Goal: Task Accomplishment & Management: Complete application form

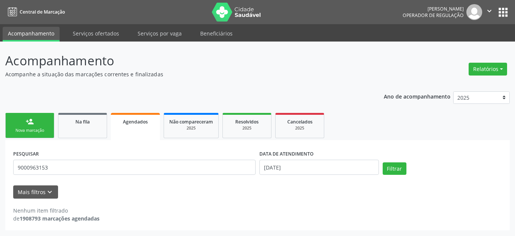
click at [40, 123] on link "person_add Nova marcação" at bounding box center [29, 125] width 49 height 25
click at [39, 123] on link "person_add Nova marcação" at bounding box center [29, 125] width 49 height 25
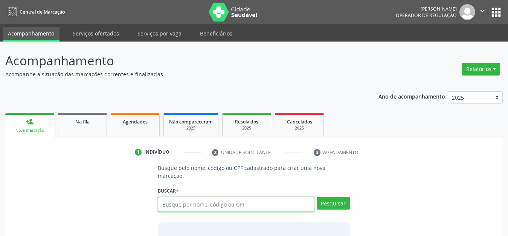
click at [247, 196] on input "text" at bounding box center [236, 203] width 156 height 15
type input "654"
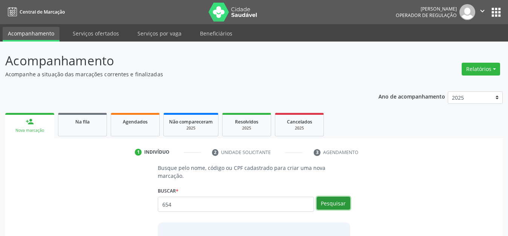
click at [329, 196] on button "Pesquisar" at bounding box center [334, 202] width 34 height 13
type input "654"
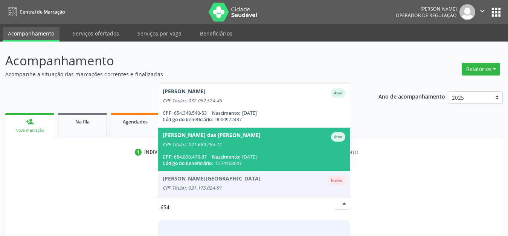
click at [312, 153] on div "CPF: 654.890.478-87 Nascimento: 09/02/1949" at bounding box center [254, 156] width 183 height 6
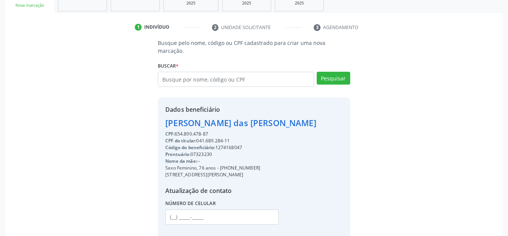
scroll to position [162, 0]
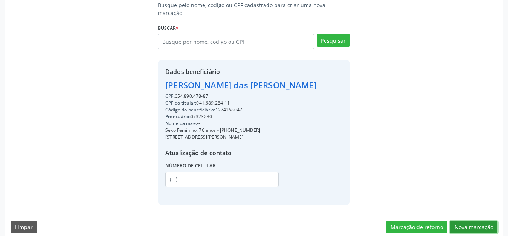
click at [478, 221] on button "Nova marcação" at bounding box center [473, 227] width 47 height 13
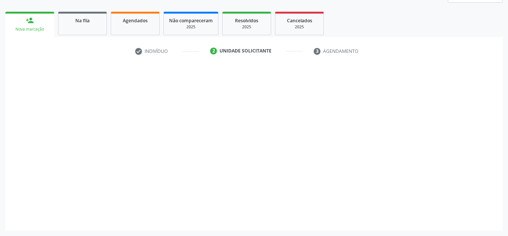
scroll to position [101, 0]
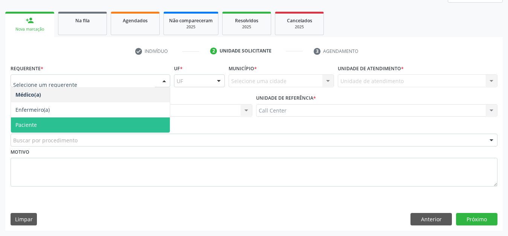
click at [109, 124] on span "Paciente" at bounding box center [90, 124] width 159 height 15
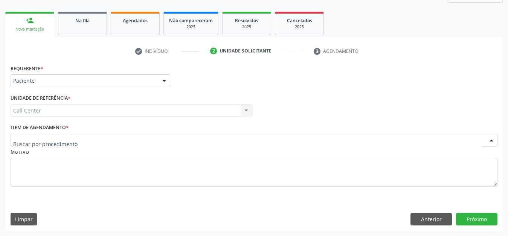
click at [103, 140] on div at bounding box center [254, 139] width 487 height 13
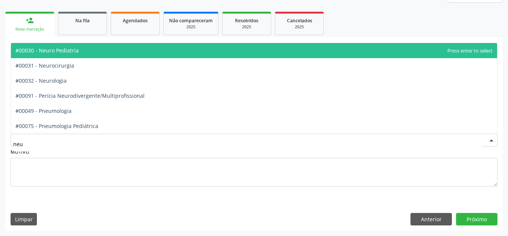
type input "neur"
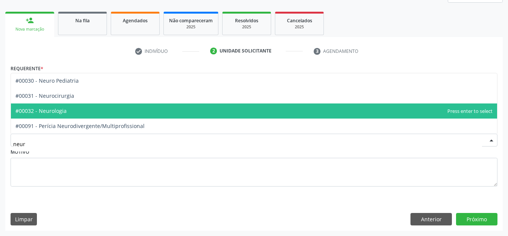
click at [76, 109] on span "#00032 - Neurologia" at bounding box center [254, 110] width 487 height 15
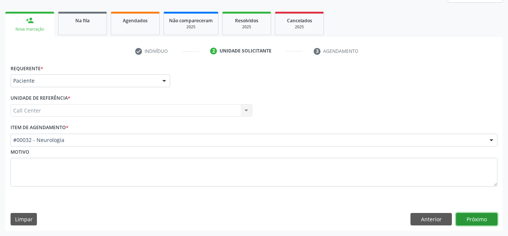
click at [480, 215] on button "Próximo" at bounding box center [476, 219] width 41 height 13
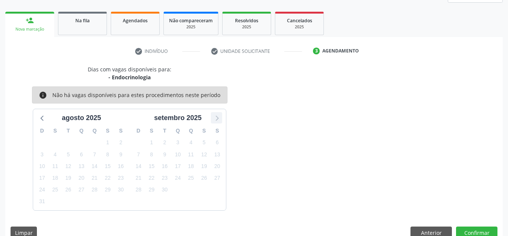
click at [218, 118] on icon at bounding box center [217, 118] width 10 height 10
click at [432, 225] on div "Dias com vagas disponíveis para: - Endocrinologia info Não há vagas disponíveis…" at bounding box center [254, 154] width 498 height 179
click at [430, 229] on button "Anterior" at bounding box center [431, 232] width 41 height 13
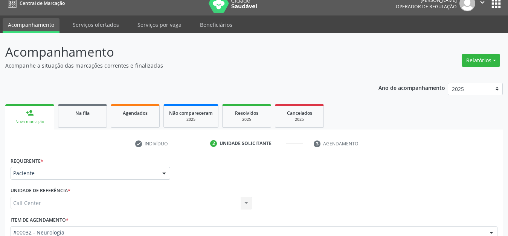
scroll to position [0, 0]
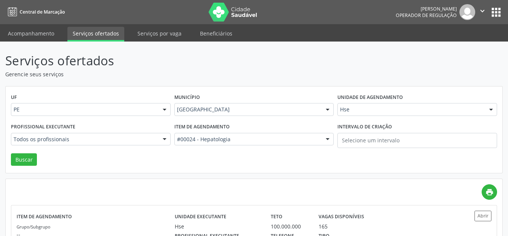
click at [85, 31] on link "Serviços ofertados" at bounding box center [95, 34] width 57 height 15
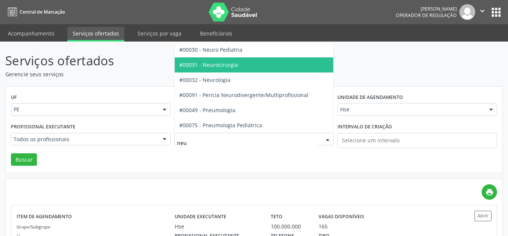
type input "neur"
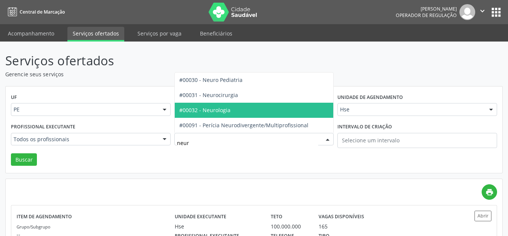
click at [253, 108] on span "#00032 - Neurologia" at bounding box center [254, 110] width 159 height 15
